Goal: Information Seeking & Learning: Learn about a topic

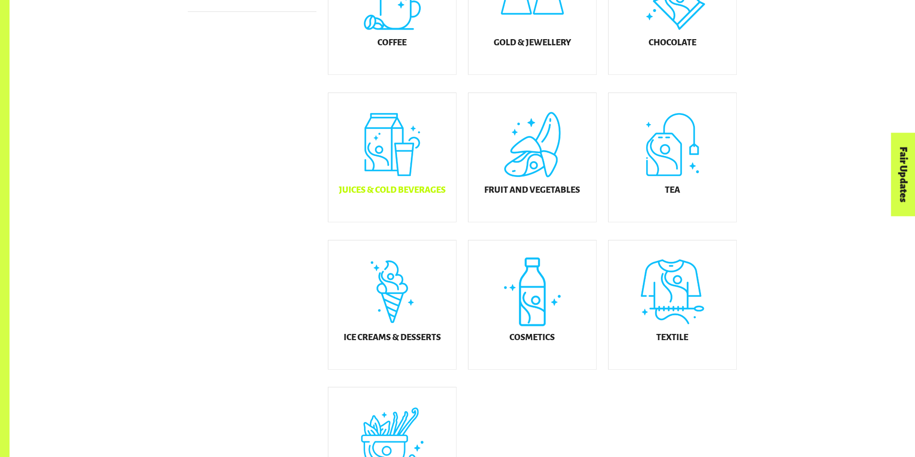
scroll to position [376, 0]
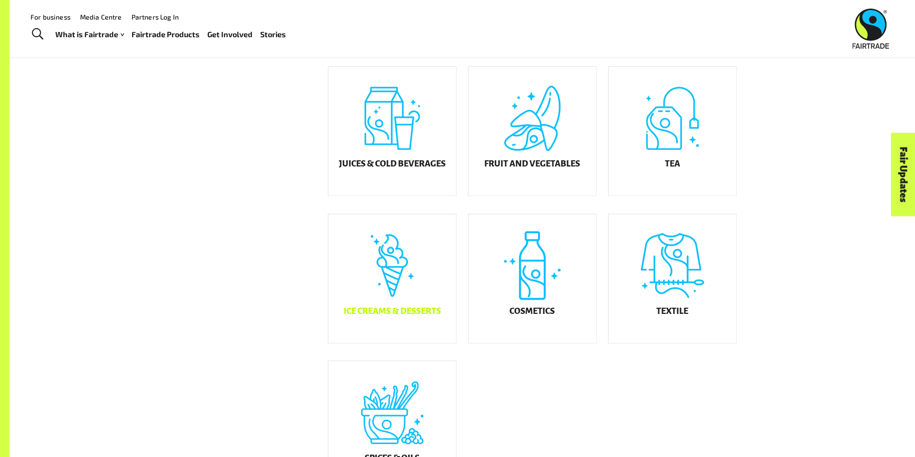
click at [395, 280] on div "Ice Creams & Desserts" at bounding box center [392, 278] width 128 height 129
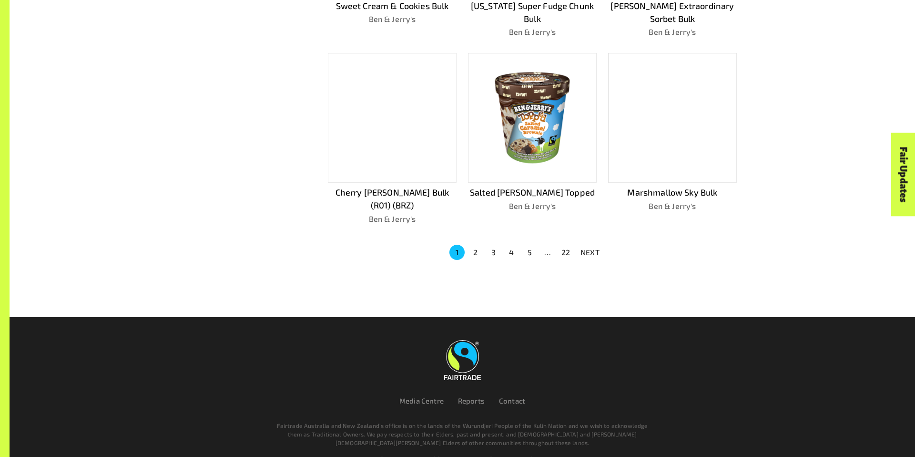
scroll to position [633, 0]
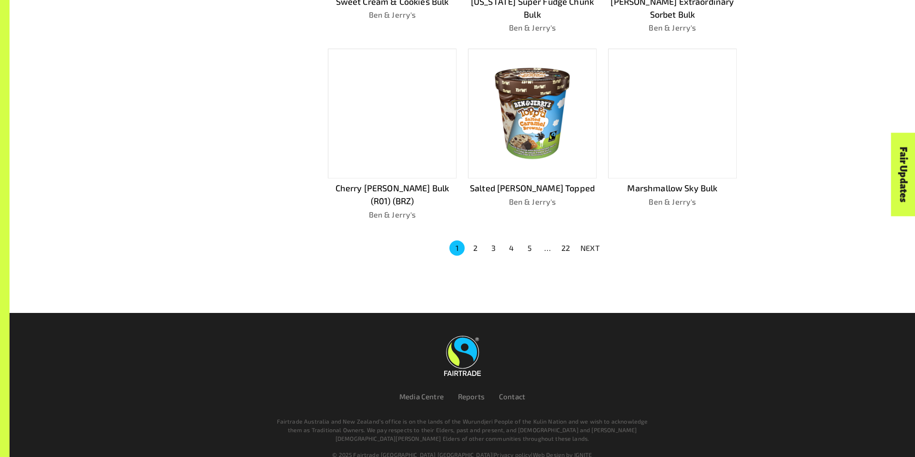
click at [529, 240] on button "5" at bounding box center [529, 247] width 15 height 15
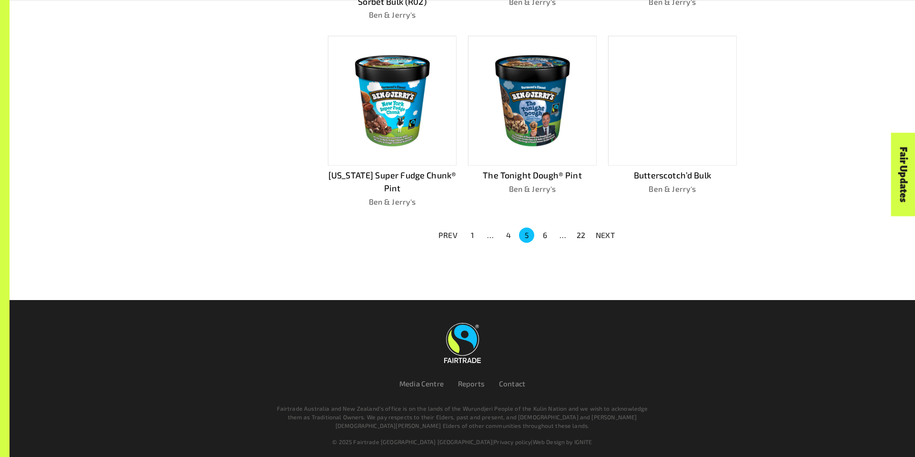
click at [588, 231] on button "22" at bounding box center [580, 234] width 15 height 15
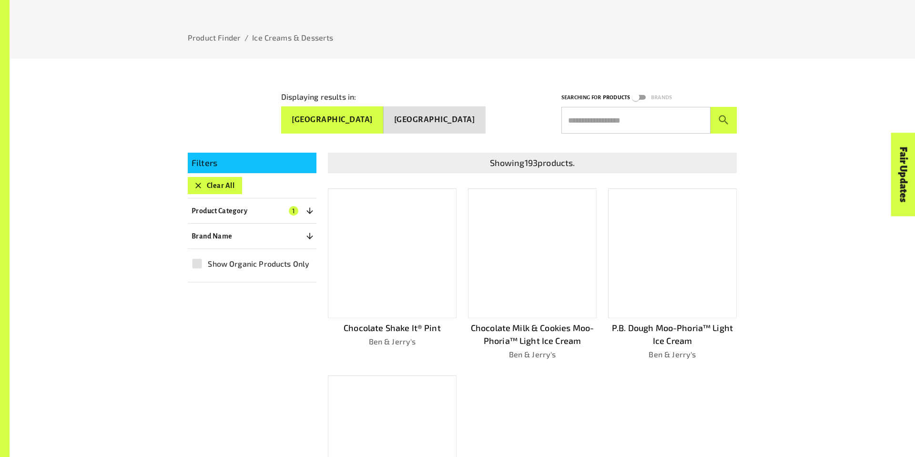
scroll to position [122, 0]
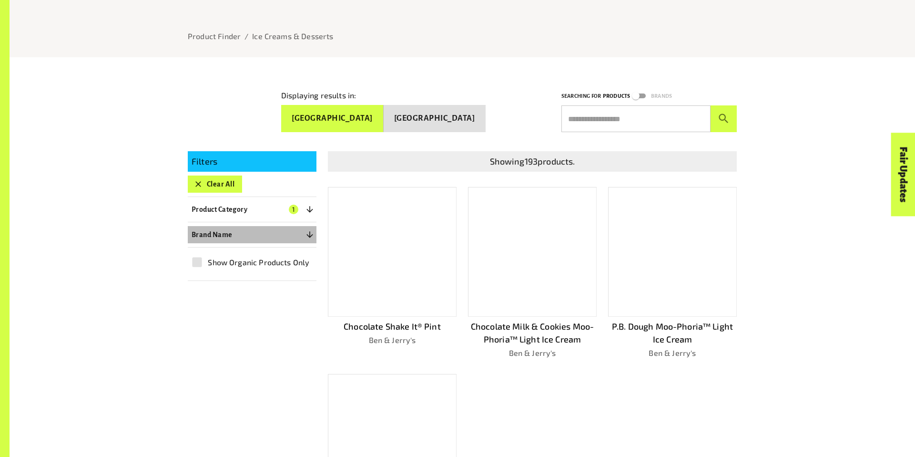
click at [305, 230] on icon "button" at bounding box center [310, 235] width 10 height 10
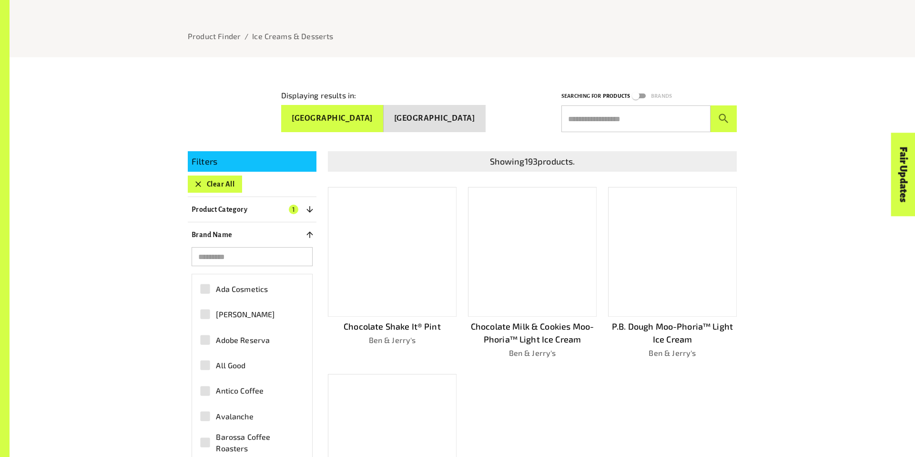
click at [310, 231] on icon "button" at bounding box center [309, 234] width 6 height 6
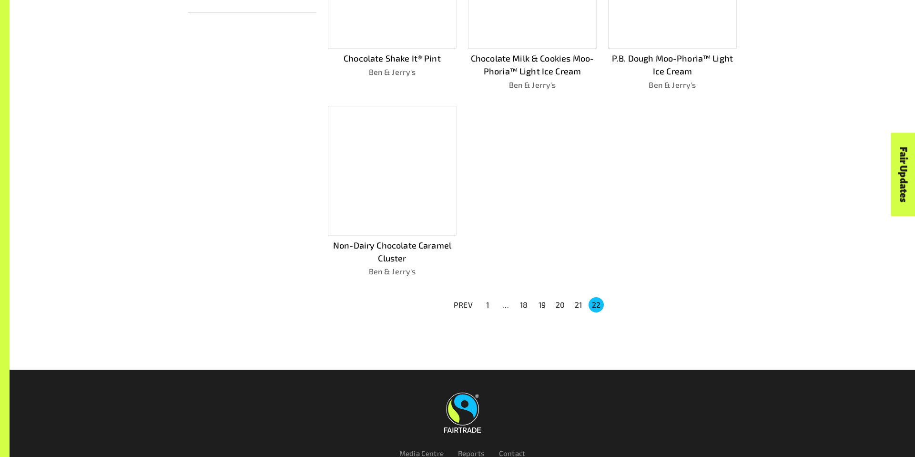
scroll to position [421, 0]
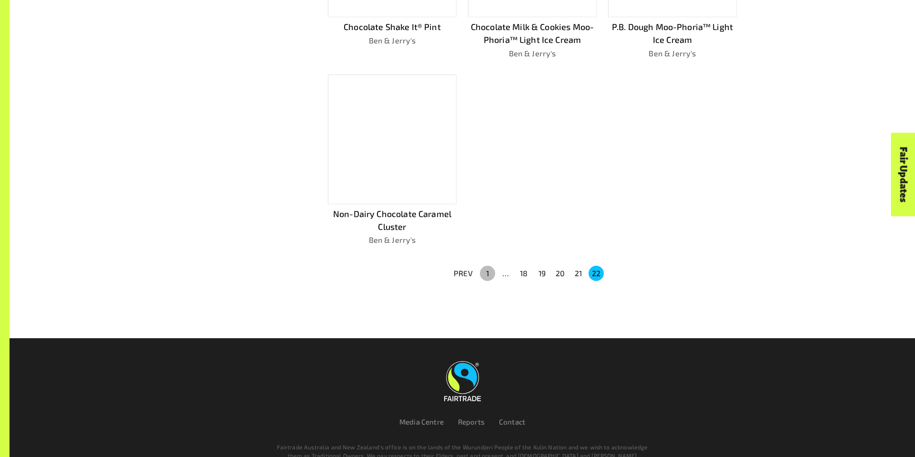
click at [488, 268] on button "1" at bounding box center [487, 272] width 15 height 15
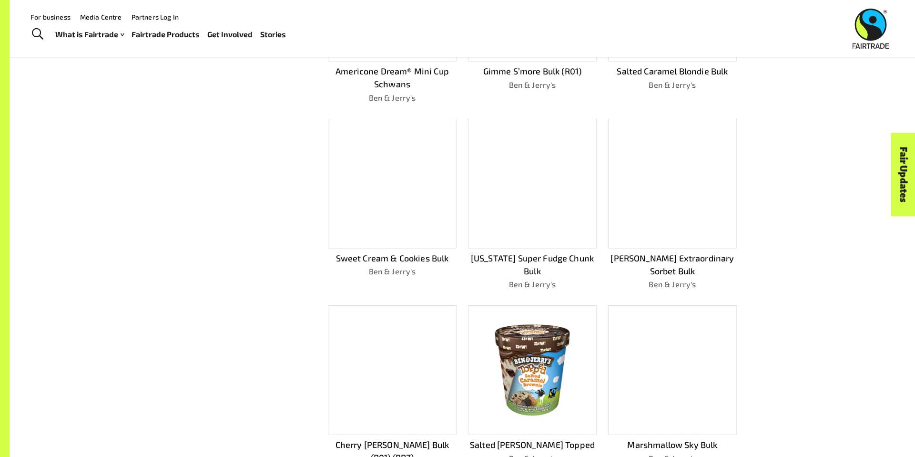
scroll to position [373, 0]
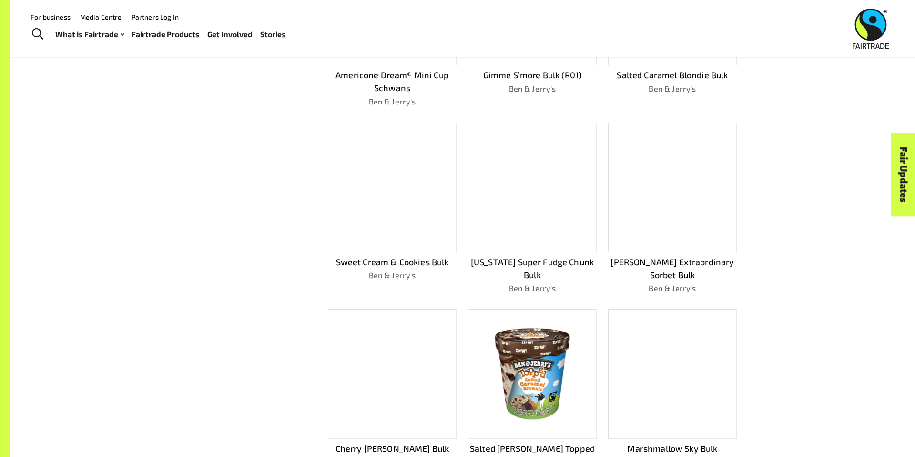
click at [681, 183] on div at bounding box center [672, 187] width 129 height 130
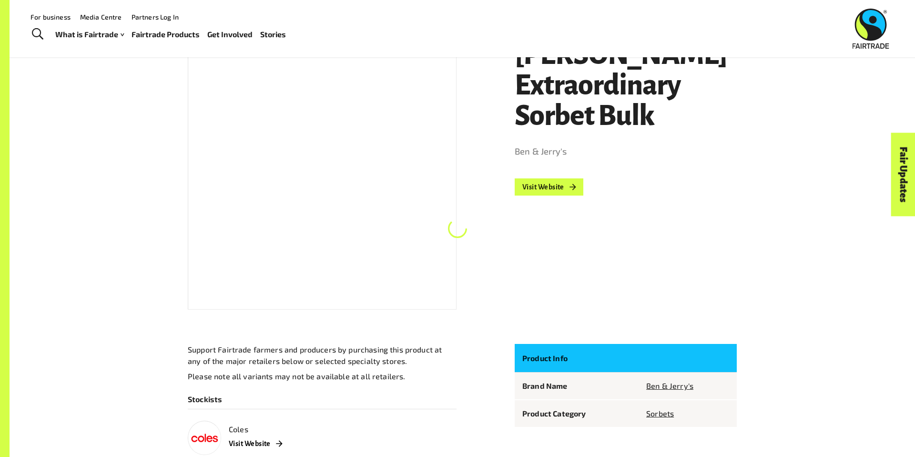
scroll to position [179, 0]
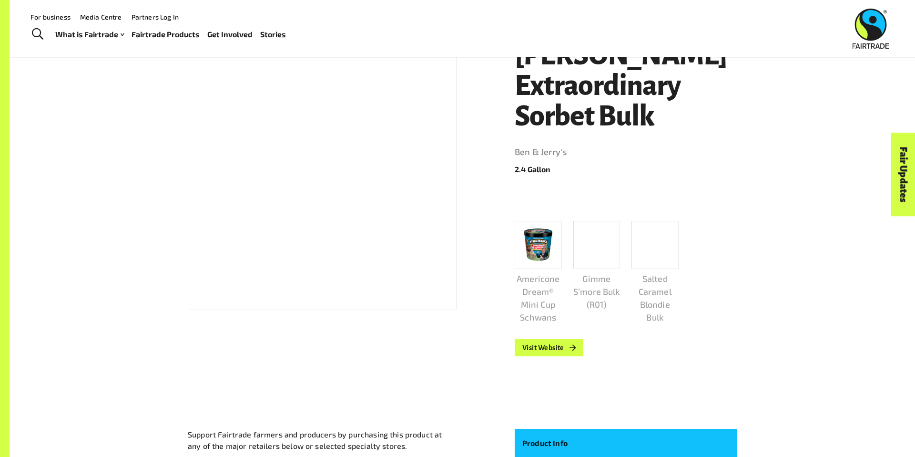
click at [682, 327] on div "Product Finder Product Finder / Product / Sorbets / Ben & Jerry's / [PERSON_NAM…" at bounding box center [462, 459] width 905 height 1276
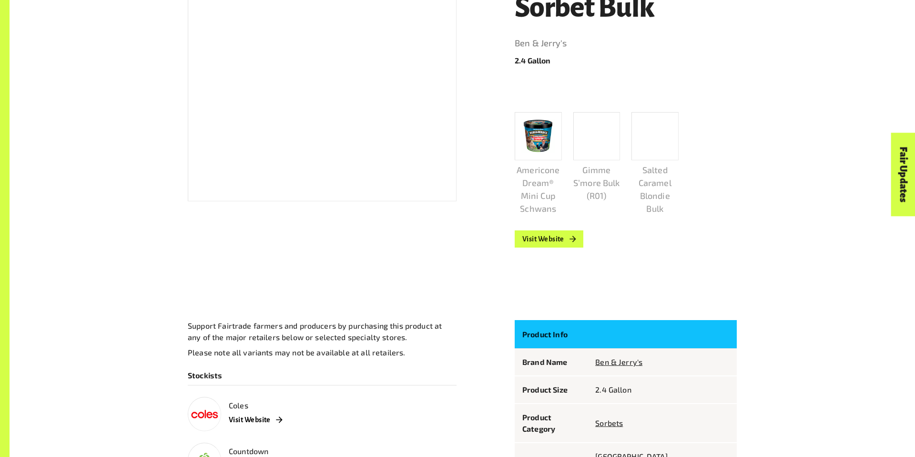
scroll to position [289, 0]
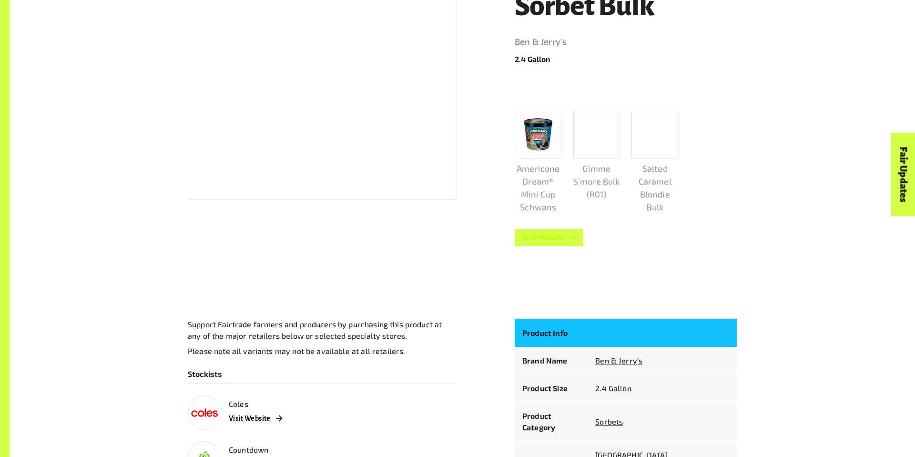
click at [568, 236] on link "Visit Website" at bounding box center [549, 237] width 69 height 17
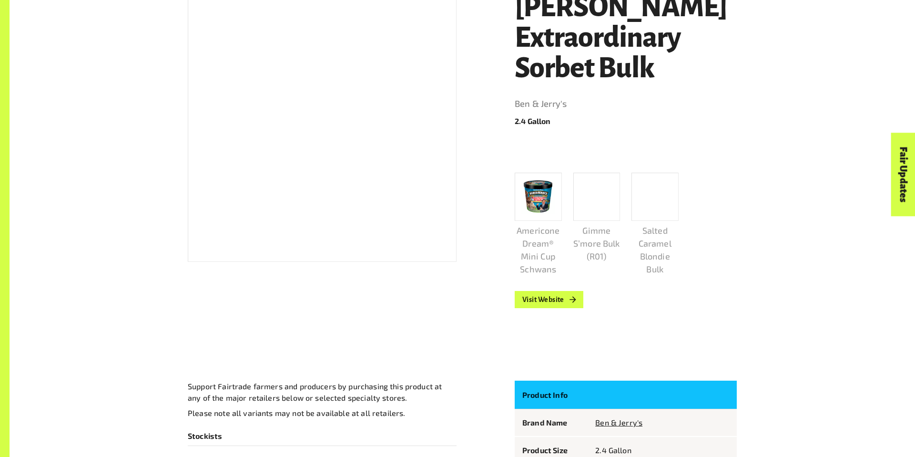
scroll to position [230, 0]
